Goal: Task Accomplishment & Management: Manage account settings

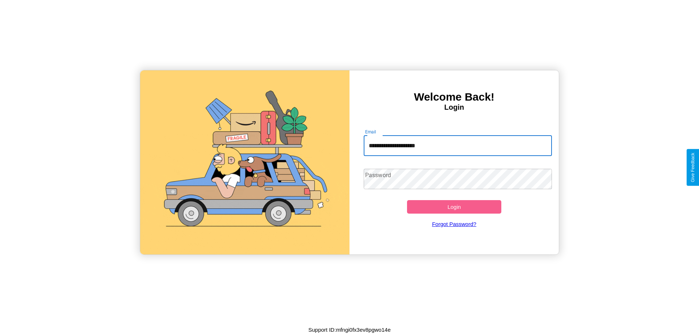
type input "**********"
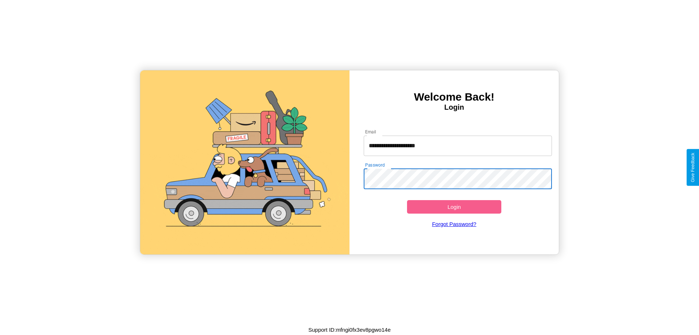
click at [454, 206] on button "Login" at bounding box center [454, 206] width 94 height 13
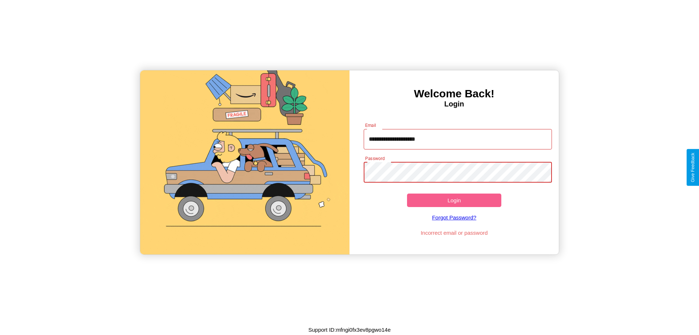
click at [454, 200] on button "Login" at bounding box center [454, 199] width 94 height 13
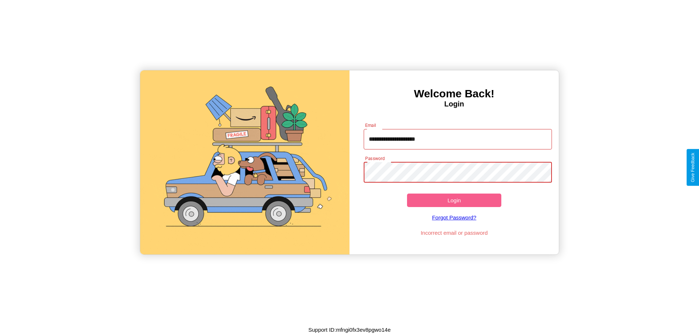
click at [454, 200] on button "Login" at bounding box center [454, 199] width 94 height 13
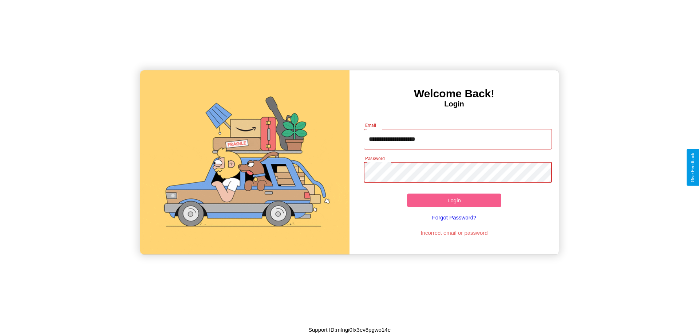
click at [454, 200] on button "Login" at bounding box center [454, 199] width 94 height 13
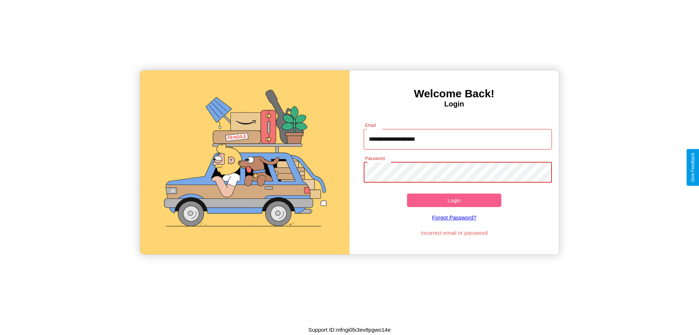
click at [454, 200] on button "Login" at bounding box center [454, 199] width 94 height 13
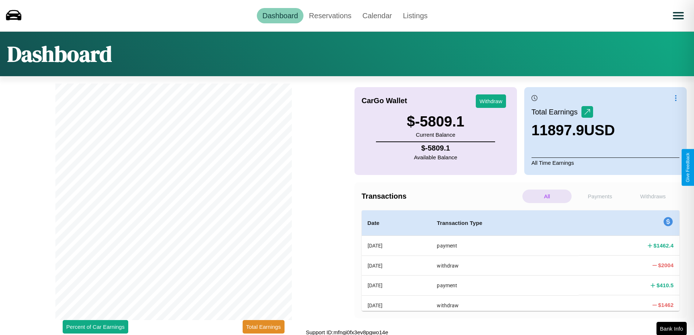
scroll to position [2, 0]
